Goal: Use online tool/utility: Utilize a website feature to perform a specific function

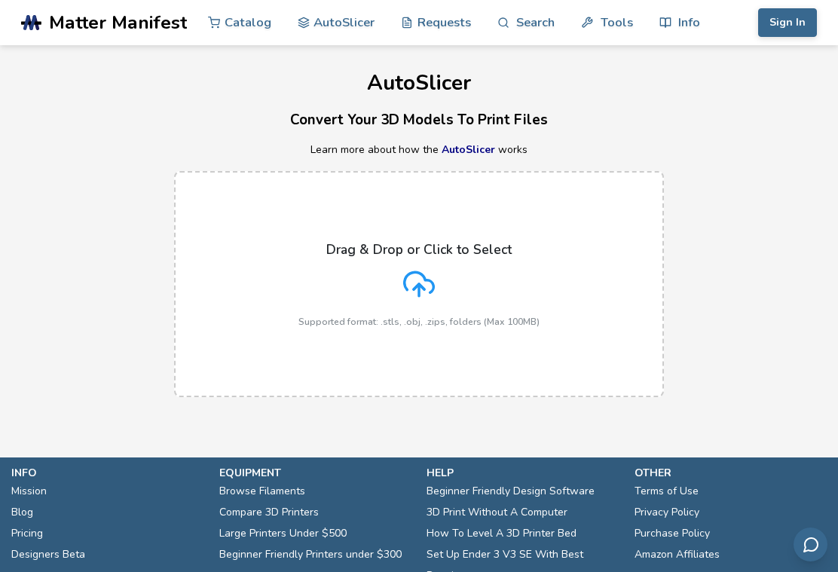
click at [536, 279] on label "Drag & Drop or Click to Select Supported format: .stls, .obj, .zips, folders (M…" at bounding box center [419, 284] width 490 height 226
click at [0, 0] on input "Drag & Drop or Click to Select Supported format: .stls, .obj, .zips, folders (M…" at bounding box center [0, 0] width 0 height 0
click at [499, 316] on p "Supported format: .stls, .obj, .zips, folders (Max 100MB)" at bounding box center [418, 321] width 241 height 11
click at [0, 0] on input "Drag & Drop or Click to Select Supported format: .stls, .obj, .zips, folders (M…" at bounding box center [0, 0] width 0 height 0
click at [398, 359] on label "Drag & Drop or Click to Select Supported format: .stls, .obj, .zips, folders (M…" at bounding box center [419, 284] width 490 height 226
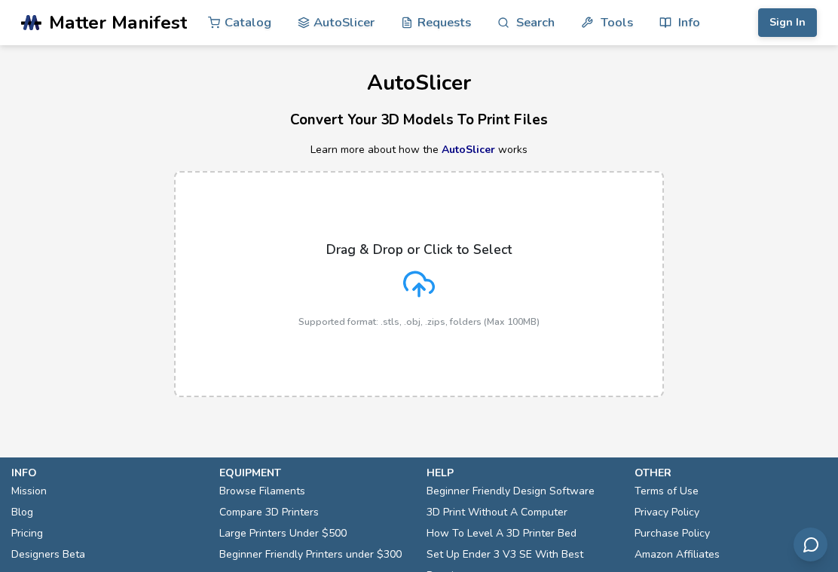
click at [0, 0] on input "Drag & Drop or Click to Select Supported format: .stls, .obj, .zips, folders (M…" at bounding box center [0, 0] width 0 height 0
click at [430, 215] on label "Drag & Drop or Click to Select Supported format: .stls, .obj, .zips, folders (M…" at bounding box center [419, 284] width 490 height 226
click at [0, 0] on input "Drag & Drop or Click to Select Supported format: .stls, .obj, .zips, folders (M…" at bounding box center [0, 0] width 0 height 0
click at [440, 309] on div "Drag & Drop or Click to Select Supported format: .stls, .obj, .zips, folders (M…" at bounding box center [418, 284] width 241 height 85
click at [0, 0] on input "Drag & Drop or Click to Select Supported format: .stls, .obj, .zips, folders (M…" at bounding box center [0, 0] width 0 height 0
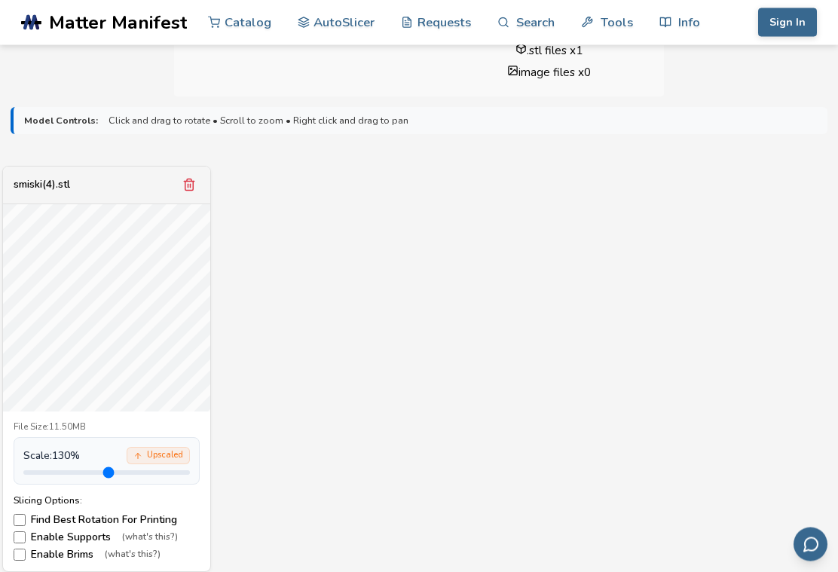
scroll to position [444, 0]
type input "***"
click at [158, 518] on label "Find Best Rotation For Printing" at bounding box center [107, 520] width 186 height 12
click at [157, 517] on label "Find Best Rotation For Printing" at bounding box center [107, 520] width 186 height 12
click at [163, 514] on label "Find Best Rotation For Printing" at bounding box center [107, 520] width 186 height 12
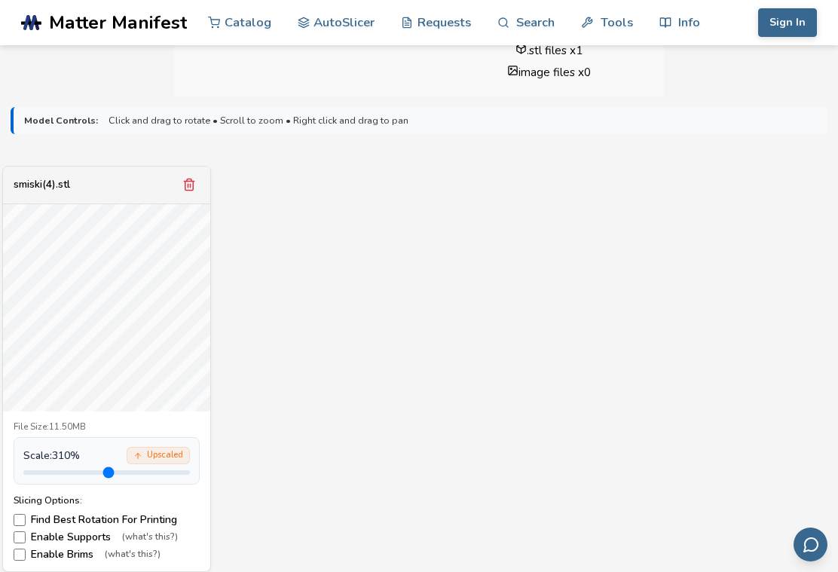
click at [119, 516] on label "Find Best Rotation For Printing" at bounding box center [107, 520] width 186 height 12
click at [94, 531] on label "Enable Supports (what's this?)" at bounding box center [107, 537] width 186 height 12
click at [78, 555] on label "Enable Brims (what's this?)" at bounding box center [107, 554] width 186 height 12
click at [393, 427] on div "smiski(4).stl File Size: 11.50MB Scale: 310 % Upscaled Slicing Options: Find Be…" at bounding box center [419, 369] width 817 height 407
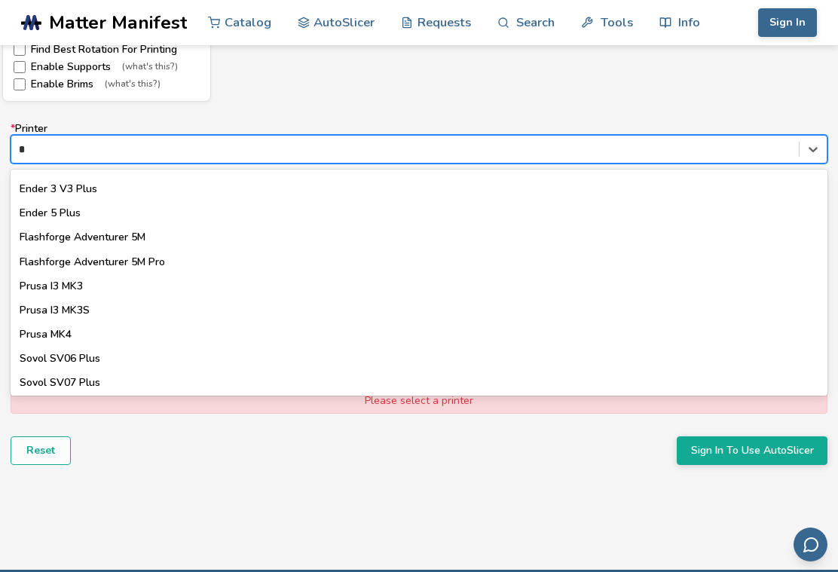
scroll to position [720, 0]
click at [161, 277] on div "Prusa I3 MK3" at bounding box center [419, 287] width 817 height 24
type input "*"
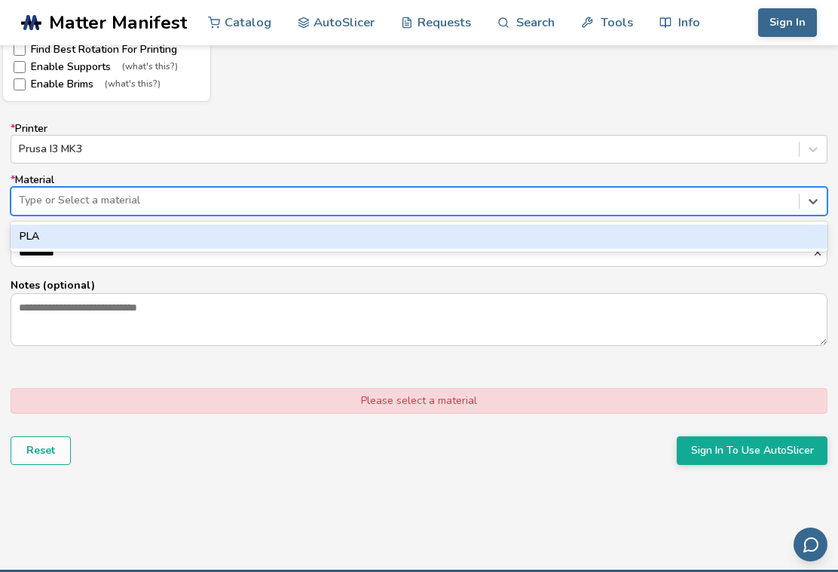
click at [226, 241] on div "PLA" at bounding box center [419, 236] width 817 height 24
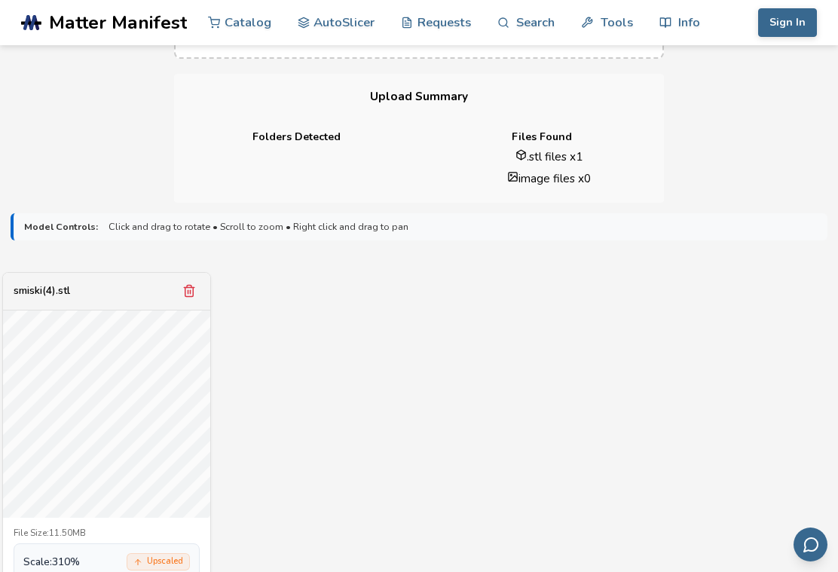
scroll to position [335, 0]
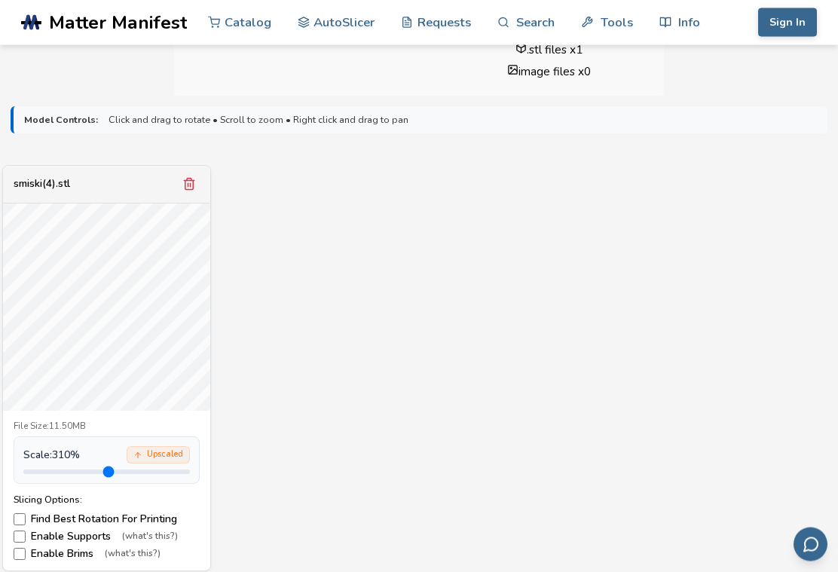
click at [154, 514] on label "Find Best Rotation For Printing" at bounding box center [107, 520] width 186 height 12
click at [346, 224] on div "smiski(4).stl File Size: 11.50MB Scale: 310 % Upscaled Slicing Options: Find Be…" at bounding box center [419, 368] width 817 height 407
click at [377, 249] on div "smiski(4).stl File Size: 11.50MB Scale: 310 % Upscaled Slicing Options: Find Be…" at bounding box center [419, 368] width 817 height 407
click at [91, 516] on label "Find Best Rotation For Printing" at bounding box center [107, 519] width 186 height 12
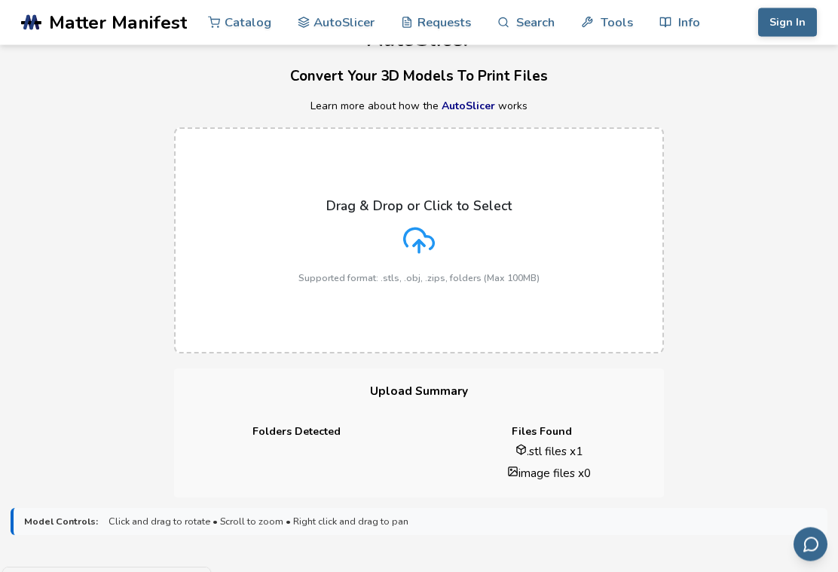
scroll to position [0, 0]
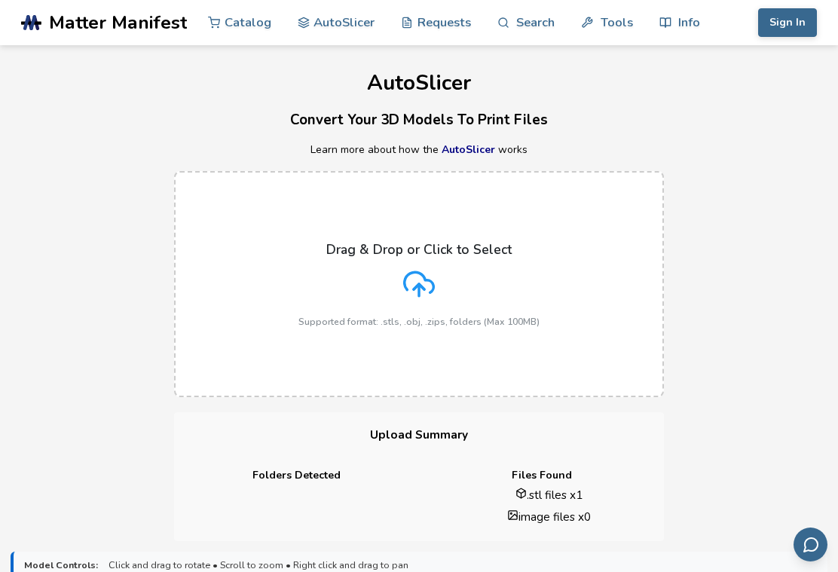
click at [590, 350] on label "Drag & Drop or Click to Select Supported format: .stls, .obj, .zips, folders (M…" at bounding box center [419, 284] width 490 height 226
click at [0, 0] on input "Drag & Drop or Click to Select Supported format: .stls, .obj, .zips, folders (M…" at bounding box center [0, 0] width 0 height 0
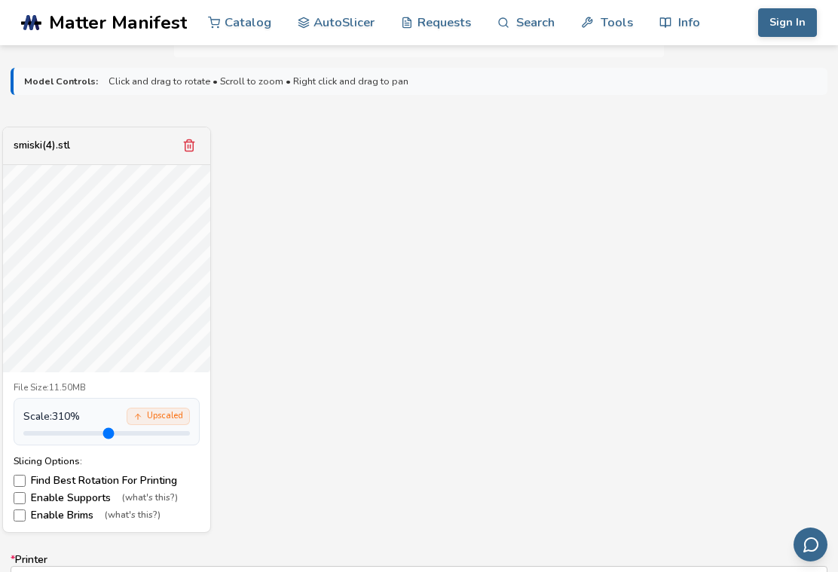
scroll to position [466, 0]
